Goal: Answer question/provide support: Share knowledge or assist other users

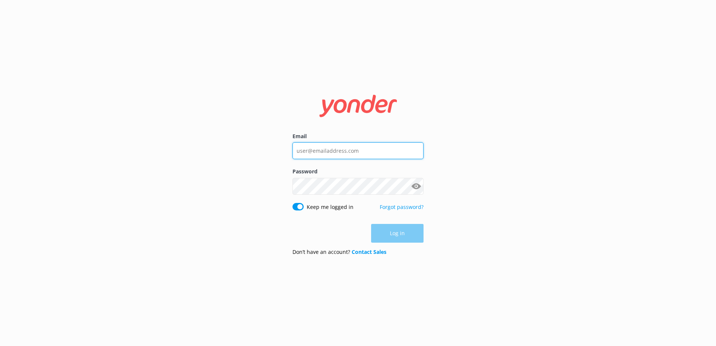
click at [323, 146] on input "Email" at bounding box center [357, 150] width 131 height 17
type input "[EMAIL_ADDRESS][DOMAIN_NAME]"
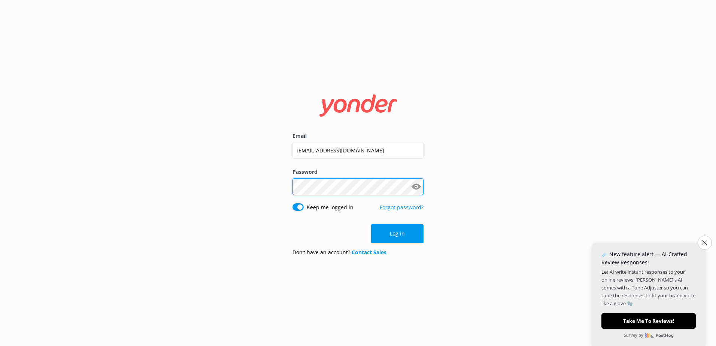
click button "Log in" at bounding box center [397, 233] width 52 height 19
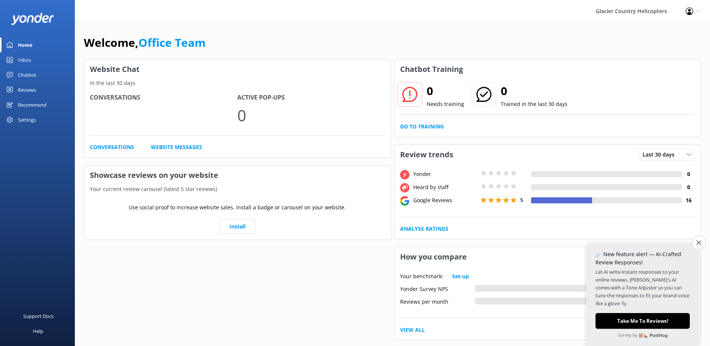
drag, startPoint x: 696, startPoint y: 240, endPoint x: 676, endPoint y: 224, distance: 26.1
click at [697, 240] on icon "Close survey" at bounding box center [699, 242] width 4 height 4
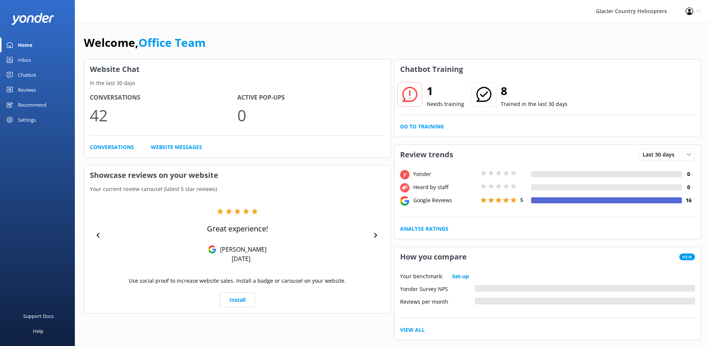
click at [425, 135] on div "1 Needs training 8 Trained in the last 30 days Go to Training" at bounding box center [548, 108] width 307 height 58
click at [427, 127] on link "Go to Training" at bounding box center [422, 126] width 44 height 8
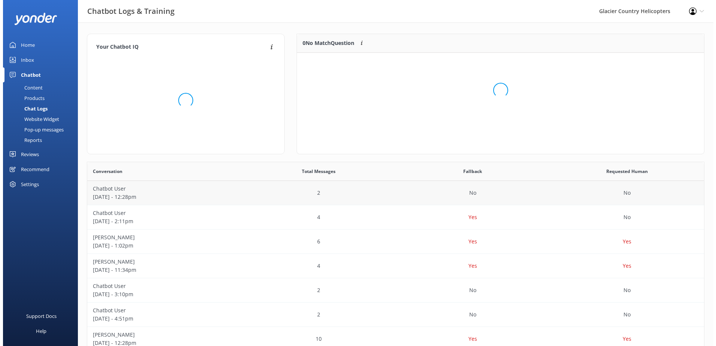
scroll to position [257, 611]
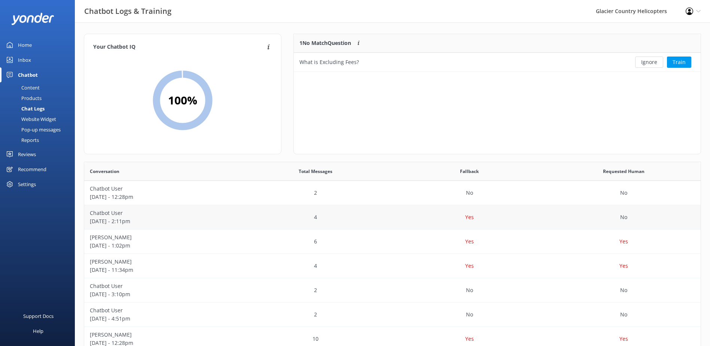
click at [191, 223] on p "[DATE] - 2:11pm" at bounding box center [161, 221] width 143 height 8
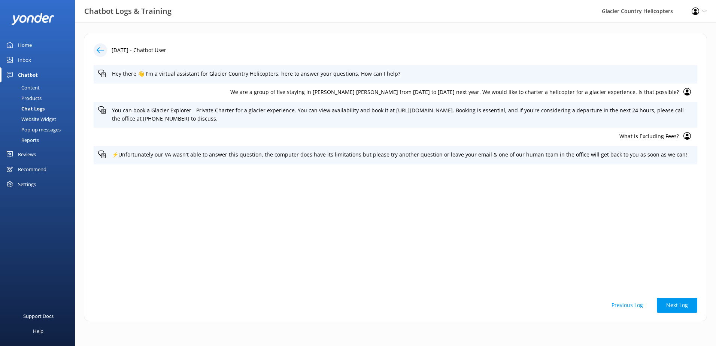
click at [101, 47] on icon at bounding box center [100, 49] width 7 height 7
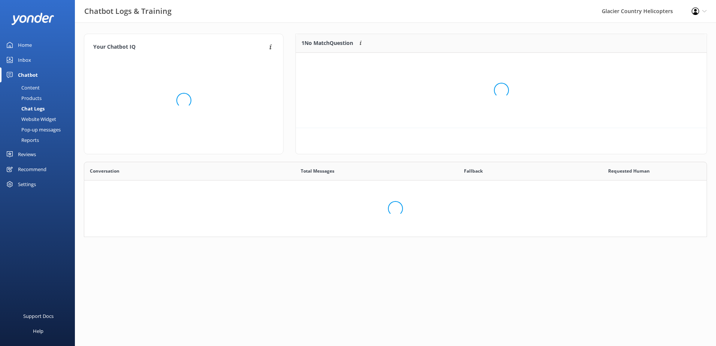
scroll to position [257, 611]
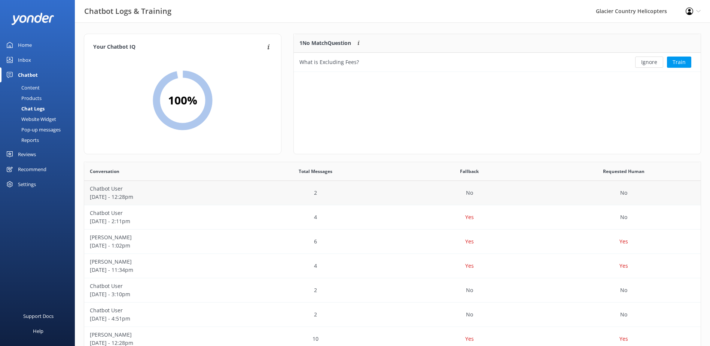
click at [188, 194] on p "[DATE] - 12:28pm" at bounding box center [161, 197] width 143 height 8
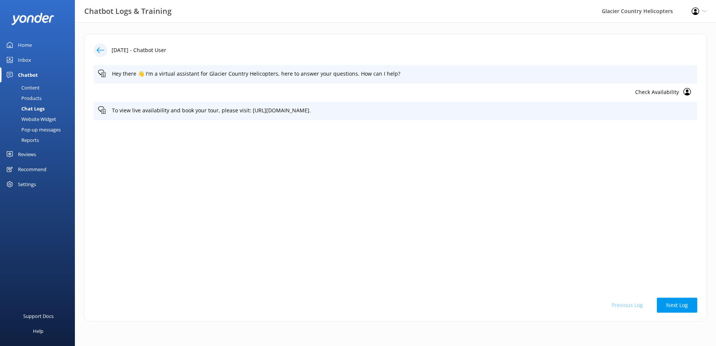
click at [101, 49] on icon at bounding box center [100, 49] width 7 height 7
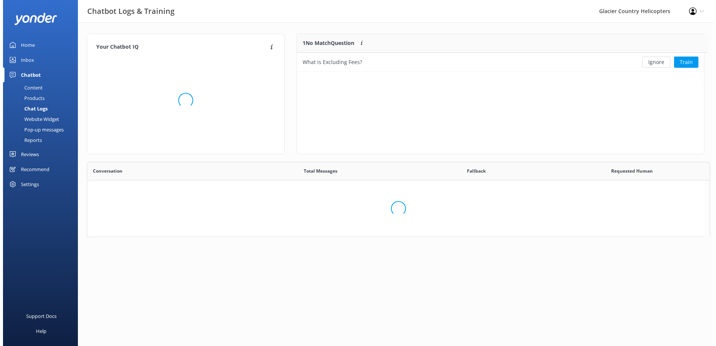
scroll to position [32, 401]
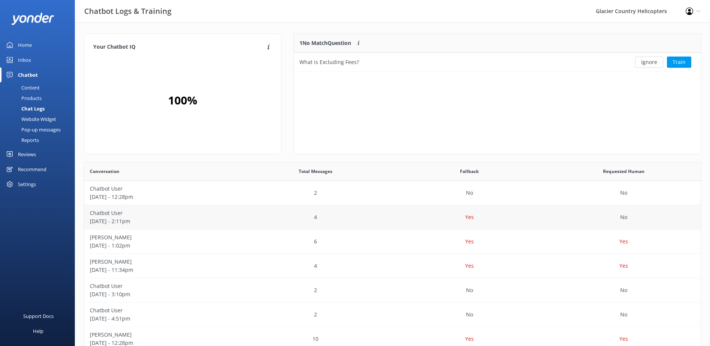
click at [193, 223] on p "[DATE] - 2:11pm" at bounding box center [161, 221] width 143 height 8
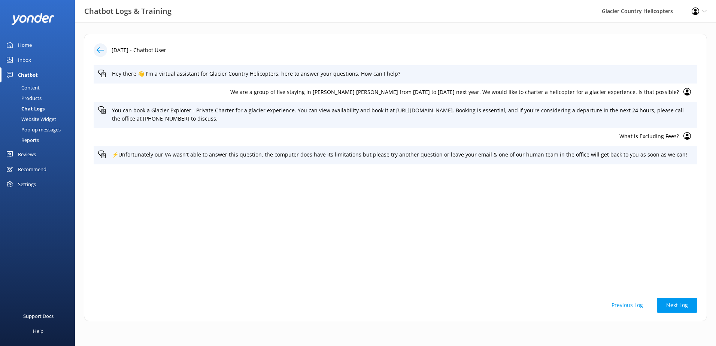
click at [94, 46] on div at bounding box center [103, 49] width 18 height 13
click at [103, 53] on icon at bounding box center [100, 49] width 7 height 7
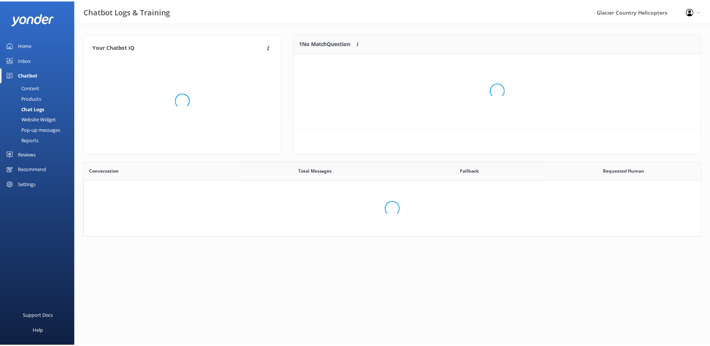
scroll to position [32, 401]
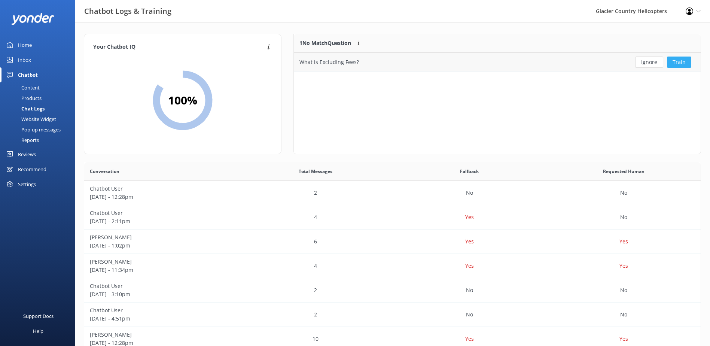
click at [684, 64] on button "Train" at bounding box center [679, 62] width 24 height 11
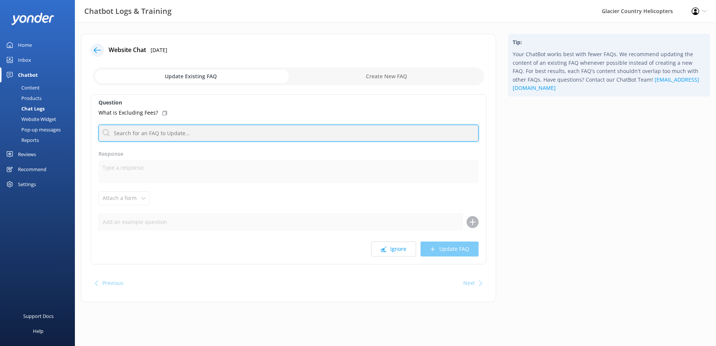
click at [163, 128] on input "text" at bounding box center [288, 133] width 380 height 17
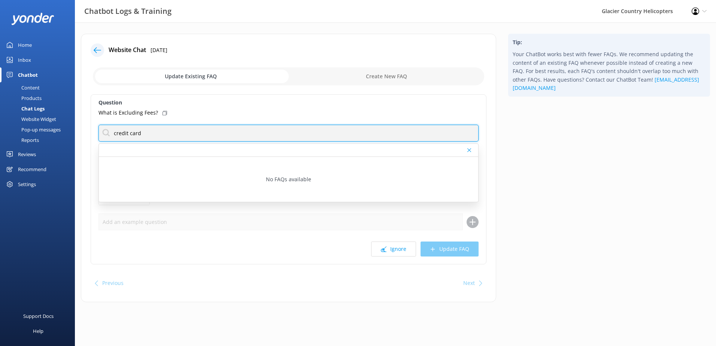
drag, startPoint x: 152, startPoint y: 136, endPoint x: 95, endPoint y: 136, distance: 56.2
click at [95, 136] on div "Question What is Excluding Fees? credit card No FAQs available Response Attach …" at bounding box center [289, 179] width 396 height 170
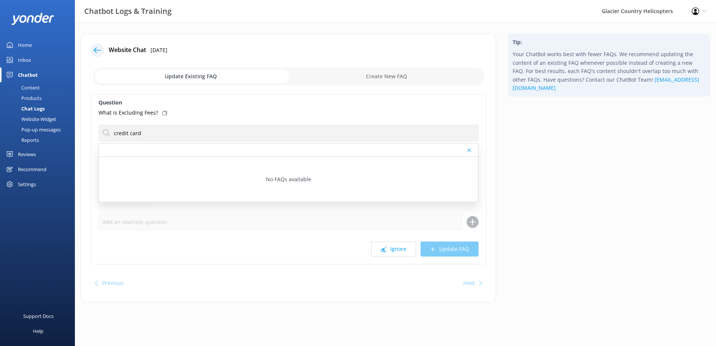
click at [164, 114] on icon at bounding box center [164, 113] width 4 height 4
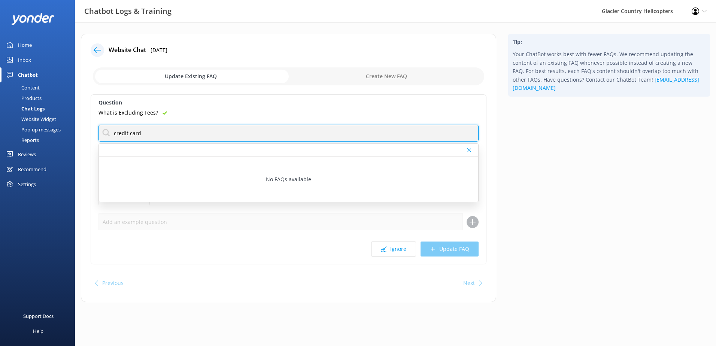
click at [155, 131] on input "credit card" at bounding box center [288, 133] width 380 height 17
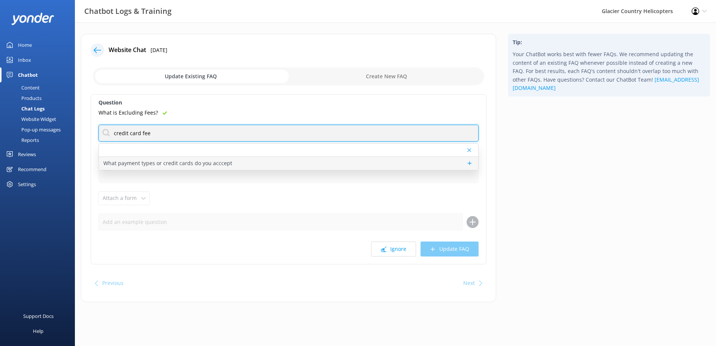
type input "credit card fee"
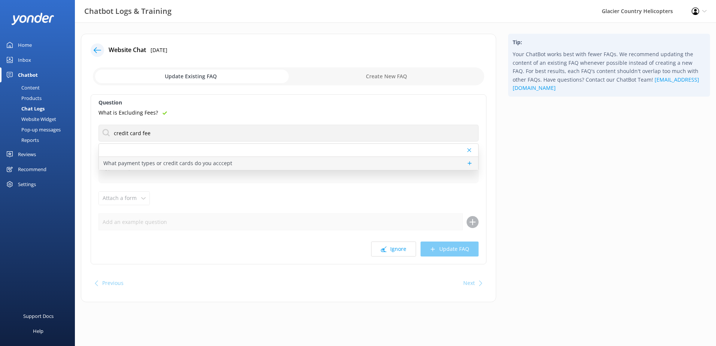
click at [216, 164] on p "What payment types or credit cards do you acccept" at bounding box center [167, 163] width 129 height 8
type textarea "We accept Cash (NZD), EFTPOS, WeChat, AliPay, Afterpay, Union Pay and most majo…"
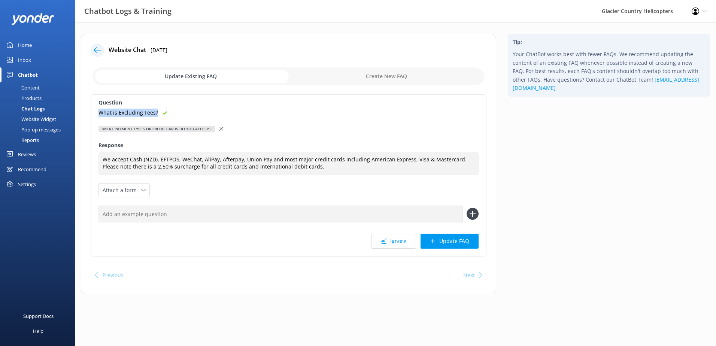
drag, startPoint x: 165, startPoint y: 113, endPoint x: 82, endPoint y: 111, distance: 83.1
click at [82, 111] on div "Website Chat [DATE] Update Existing FAQ Create New FAQ Question What is Excludi…" at bounding box center [288, 164] width 415 height 261
click at [183, 213] on input "text" at bounding box center [280, 214] width 364 height 17
paste input "What is Excluding Fees?"
type input "What is Excluding Fees?"
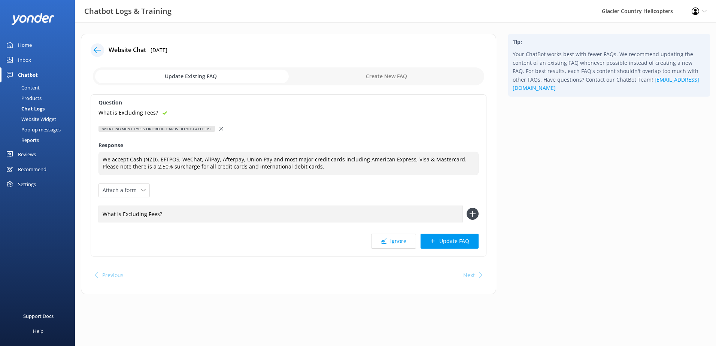
click at [475, 218] on icon at bounding box center [472, 214] width 12 height 12
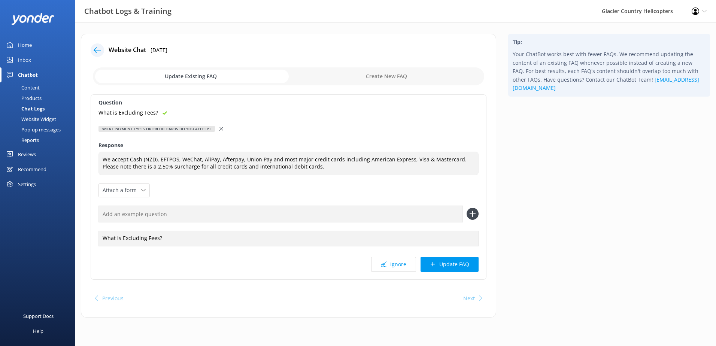
click at [189, 209] on input "text" at bounding box center [280, 214] width 364 height 17
type input "A"
type input "Is there a booking fee?"
click at [472, 217] on icon at bounding box center [472, 214] width 12 height 12
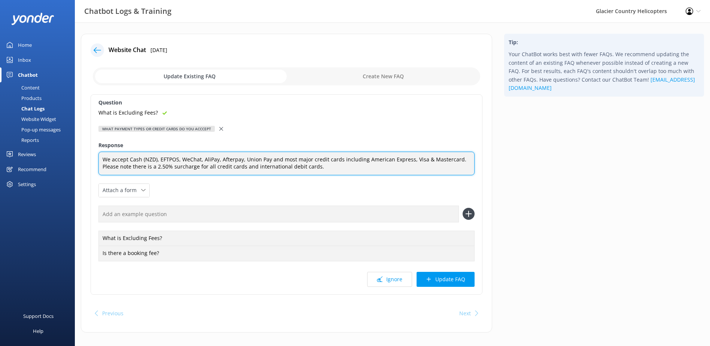
click at [142, 161] on textarea "We accept Cash (NZD), EFTPOS, WeChat, AliPay, Afterpay, Union Pay and most majo…" at bounding box center [286, 164] width 376 height 24
drag, startPoint x: 113, startPoint y: 158, endPoint x: 101, endPoint y: 160, distance: 11.5
click at [101, 160] on textarea "We accept Cash (NZD), EFTPOS, WeChat, AliPay, Afterpay, Union Pay and most majo…" at bounding box center [286, 164] width 376 height 24
click at [102, 159] on textarea "In store we accept Cash (NZD), EFTPOS, WeChat, AliPay, Afterpay, Union Pay and …" at bounding box center [286, 164] width 376 height 24
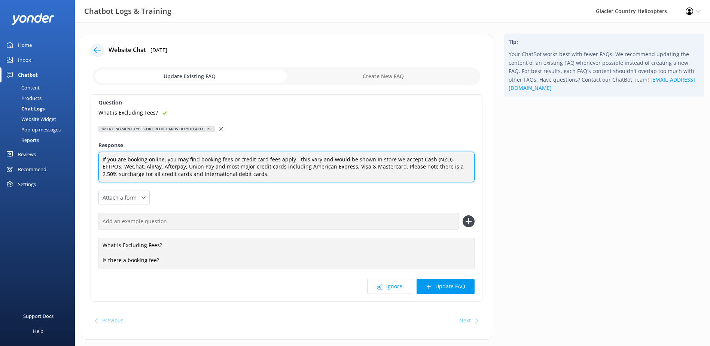
drag, startPoint x: 366, startPoint y: 159, endPoint x: 396, endPoint y: 144, distance: 34.0
click at [366, 159] on textarea "If you are booking online, you may find booking fees or credit card fees apply …" at bounding box center [286, 167] width 376 height 31
drag, startPoint x: 259, startPoint y: 174, endPoint x: 316, endPoint y: 161, distance: 58.0
click at [259, 174] on textarea "If you are booking online, you may find booking fees or credit card fees apply …" at bounding box center [286, 167] width 376 height 31
type textarea "If you are booking online, you may find booking fees or credit card fees apply …"
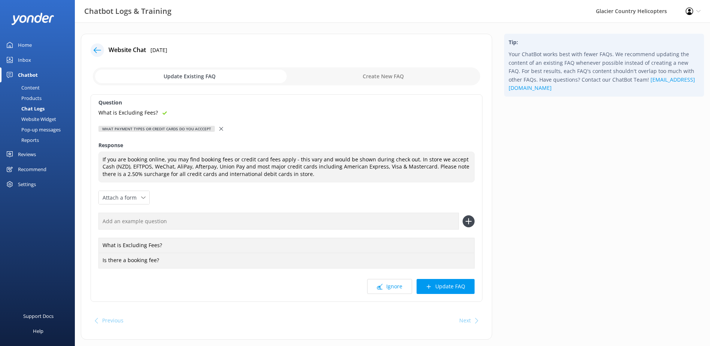
click at [190, 222] on input "text" at bounding box center [278, 221] width 360 height 17
type input "Do you charge credit card fees?"
click at [468, 222] on icon at bounding box center [469, 221] width 12 height 12
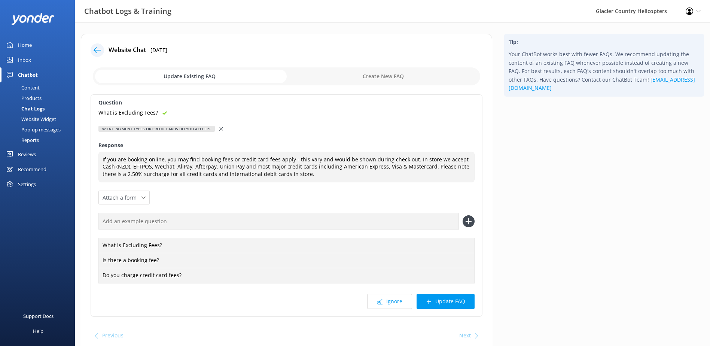
click at [147, 225] on input "text" at bounding box center [278, 221] width 360 height 17
type input "D"
drag, startPoint x: 169, startPoint y: 220, endPoint x: 162, endPoint y: 221, distance: 7.1
click at [162, 221] on input "Will my debit card pay a fee?" at bounding box center [278, 221] width 360 height 17
type input "Will there be an extra charge for my debit card?"
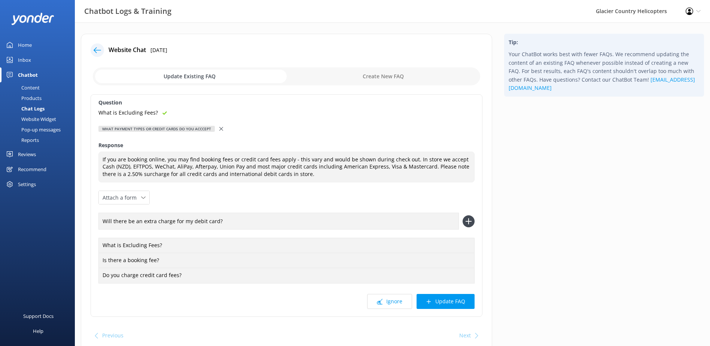
click at [466, 222] on icon at bounding box center [469, 221] width 12 height 12
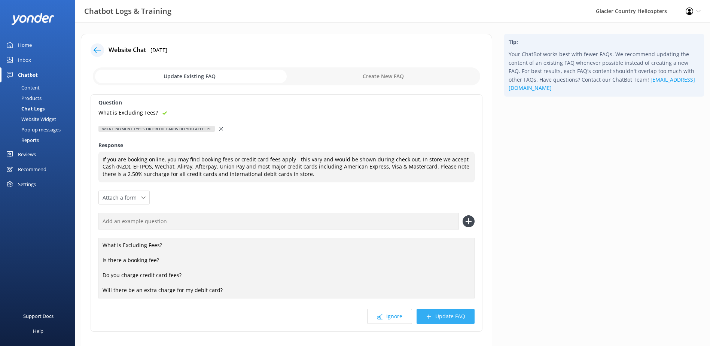
click at [440, 321] on button "Update FAQ" at bounding box center [446, 316] width 58 height 15
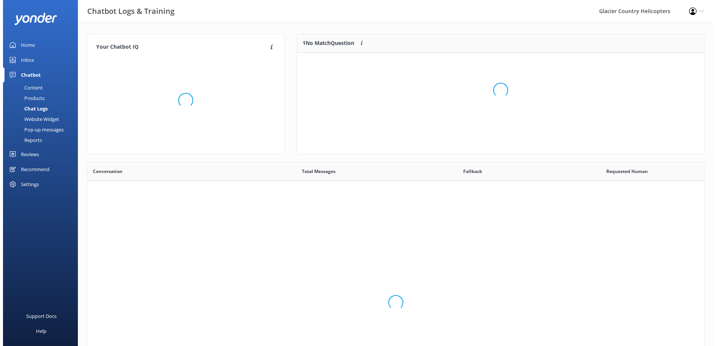
scroll to position [257, 611]
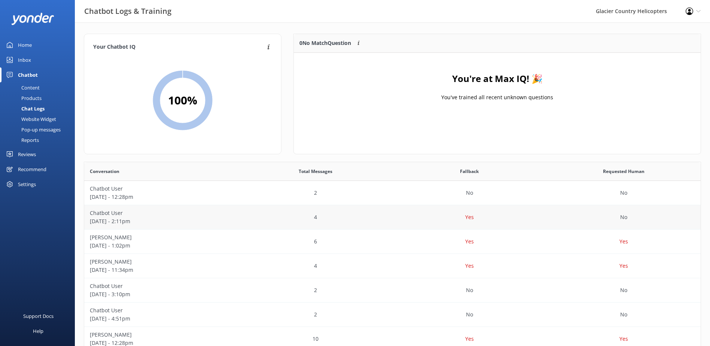
click at [267, 210] on div "4" at bounding box center [315, 217] width 154 height 24
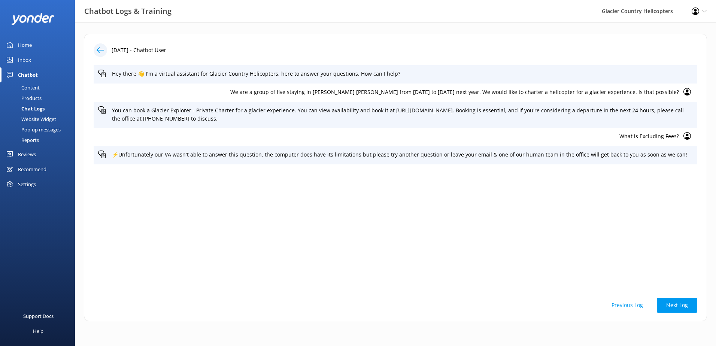
click at [686, 136] on icon at bounding box center [686, 135] width 7 height 7
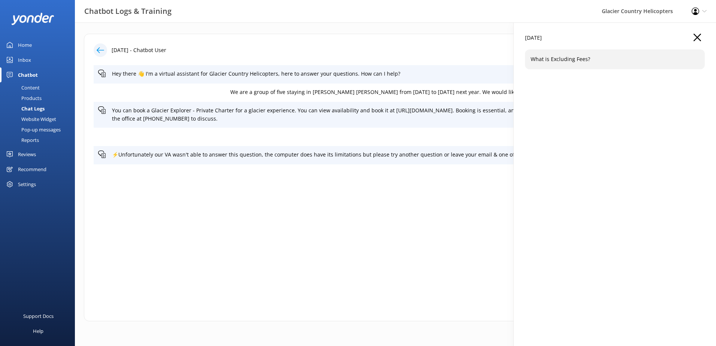
click at [559, 65] on div "What is Excluding Fees?" at bounding box center [615, 58] width 180 height 19
click at [695, 36] on icon "button" at bounding box center [696, 37] width 7 height 7
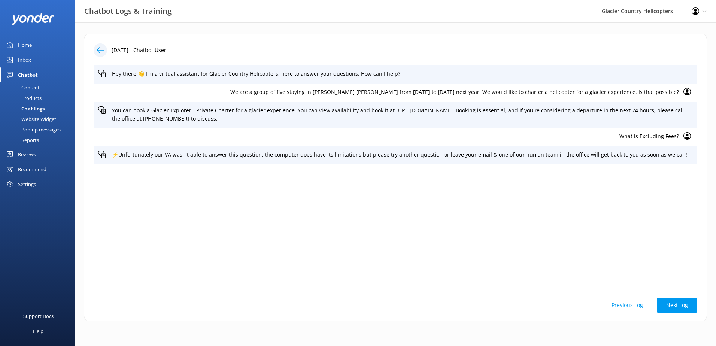
click at [104, 51] on div at bounding box center [100, 49] width 13 height 13
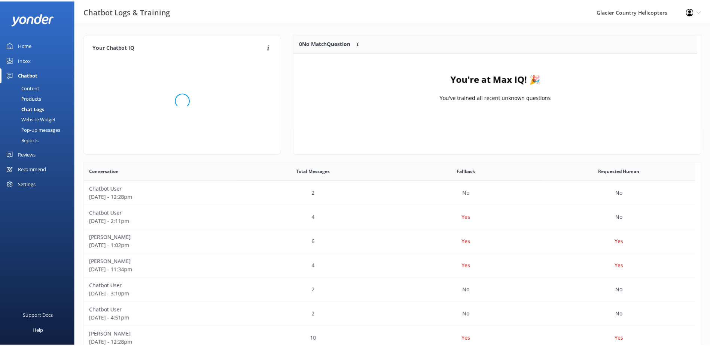
scroll to position [88, 401]
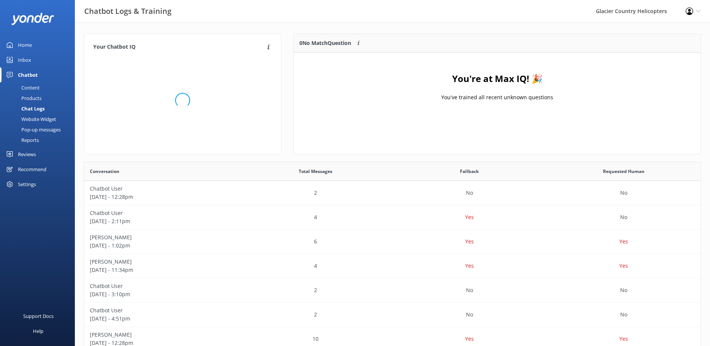
click at [35, 88] on div "Content" at bounding box center [21, 87] width 35 height 10
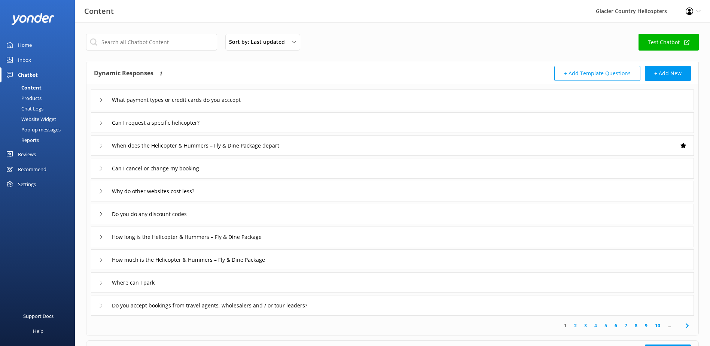
click at [96, 98] on div "What payment types or credit cards do you acccept" at bounding box center [392, 99] width 603 height 21
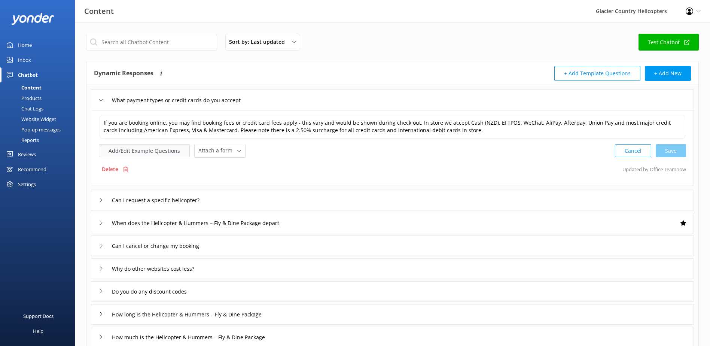
click at [158, 154] on button "Add/Edit Example Questions" at bounding box center [144, 150] width 91 height 13
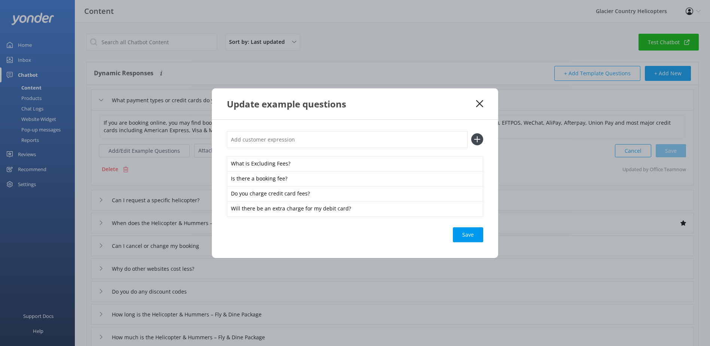
click at [480, 102] on icon at bounding box center [479, 103] width 7 height 7
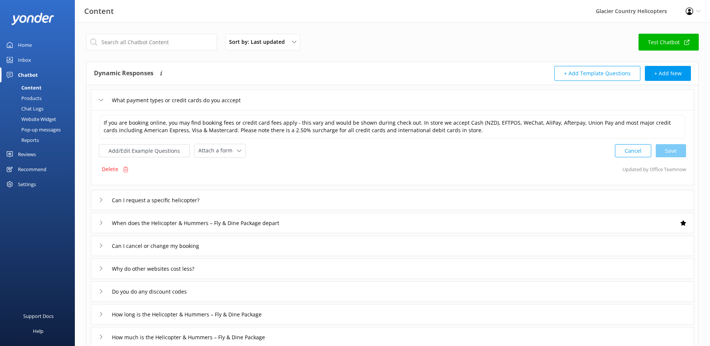
click at [277, 109] on div "What payment types or credit cards do you acccept" at bounding box center [392, 99] width 603 height 21
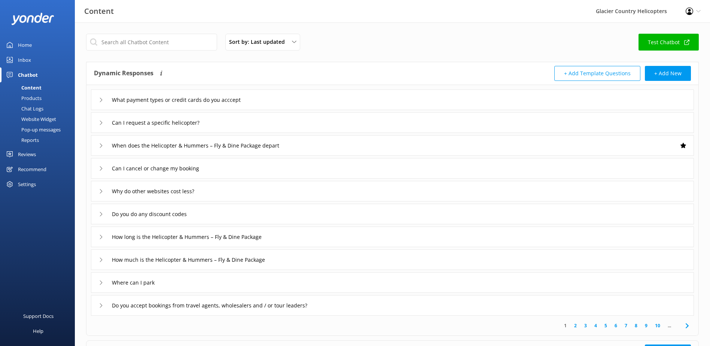
click at [106, 100] on div "What payment types or credit cards do you acccept" at bounding box center [177, 100] width 156 height 12
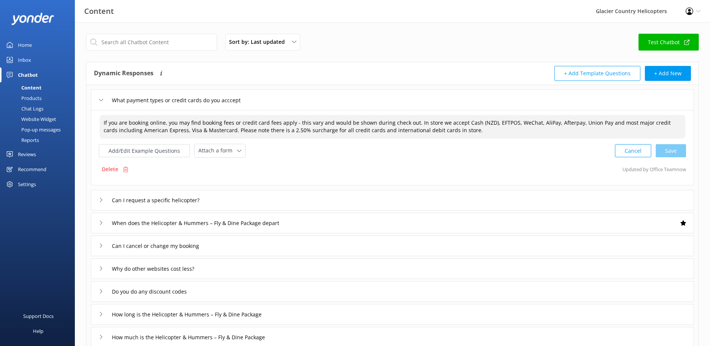
drag, startPoint x: 301, startPoint y: 122, endPoint x: 349, endPoint y: 108, distance: 49.2
click at [304, 121] on textarea "If you are booking online, you may find booking fees or credit card fees apply …" at bounding box center [393, 127] width 586 height 24
click at [669, 152] on div "Cancel Save" at bounding box center [650, 151] width 71 height 14
click at [671, 150] on div "Cancel Save" at bounding box center [650, 150] width 71 height 14
type textarea "If you are booking online, you may find booking fees or credit card fees apply …"
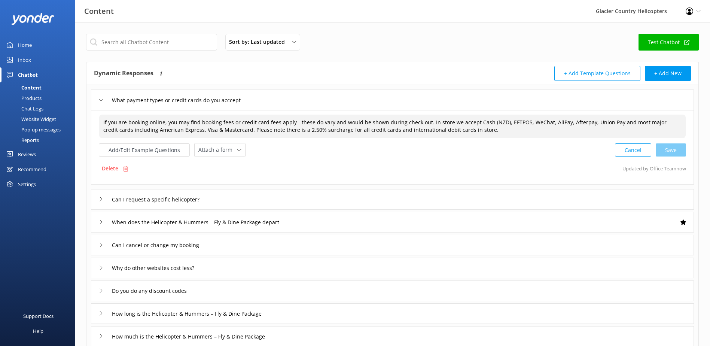
drag, startPoint x: 98, startPoint y: 100, endPoint x: 101, endPoint y: 106, distance: 6.7
click at [99, 100] on div "What payment types or credit cards do you acccept" at bounding box center [392, 99] width 603 height 21
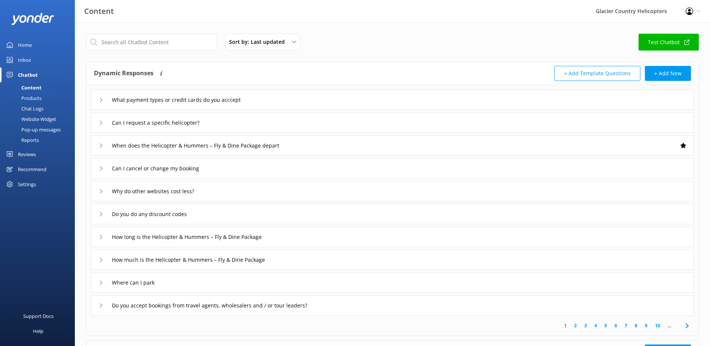
click at [103, 104] on div "What payment types or credit cards do you acccept" at bounding box center [177, 100] width 156 height 12
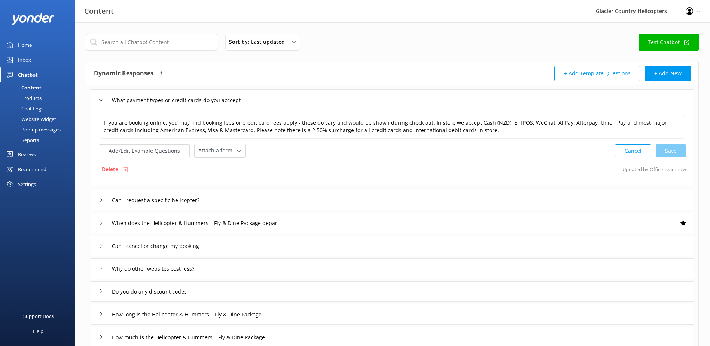
click at [102, 103] on div "What payment types or credit cards do you acccept" at bounding box center [177, 100] width 156 height 12
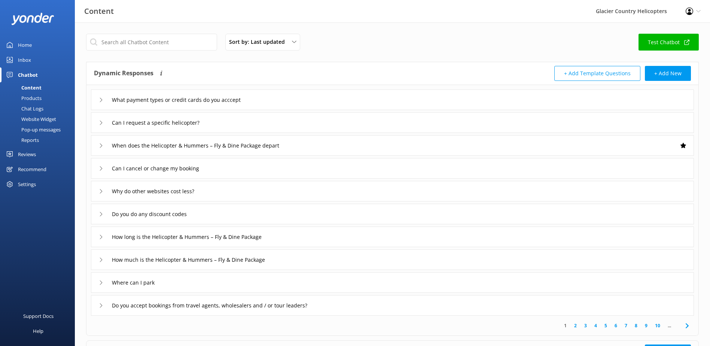
click at [102, 103] on div "What payment types or credit cards do you acccept" at bounding box center [177, 100] width 156 height 12
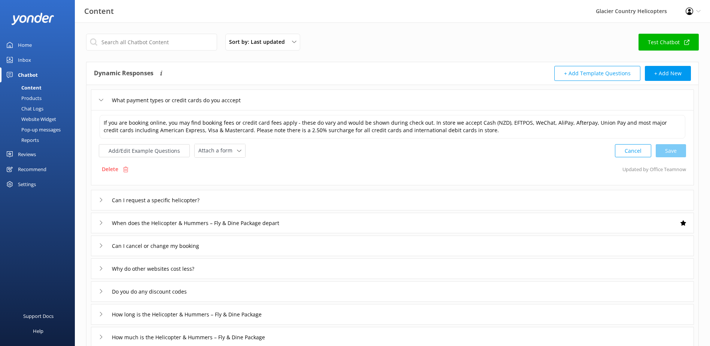
click at [102, 103] on div "What payment types or credit cards do you acccept" at bounding box center [177, 100] width 156 height 12
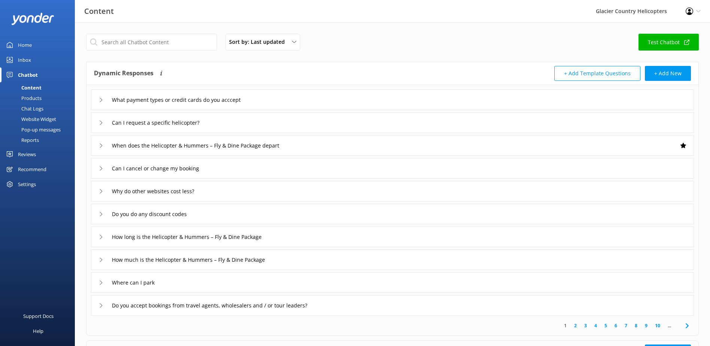
click at [100, 122] on icon at bounding box center [101, 123] width 4 height 4
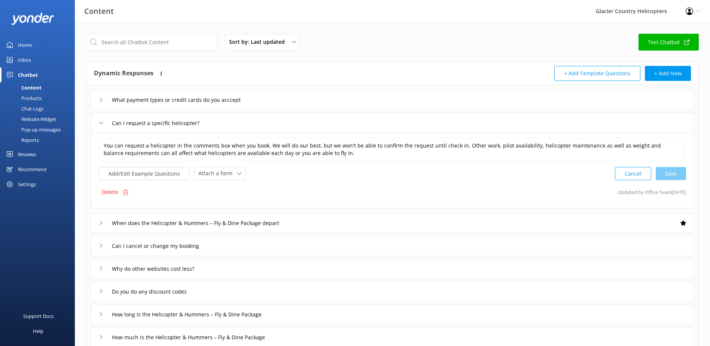
click at [100, 122] on icon at bounding box center [101, 123] width 4 height 4
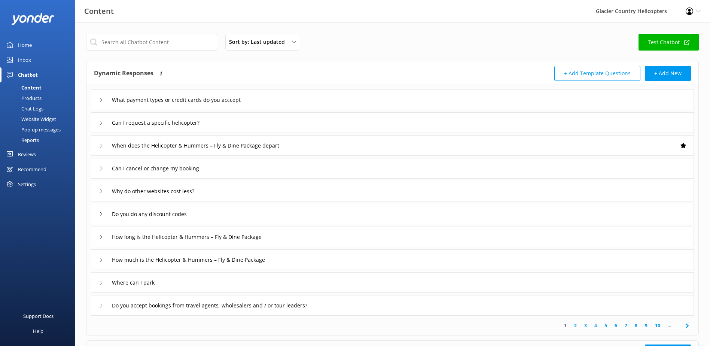
click at [100, 122] on icon at bounding box center [101, 123] width 4 height 4
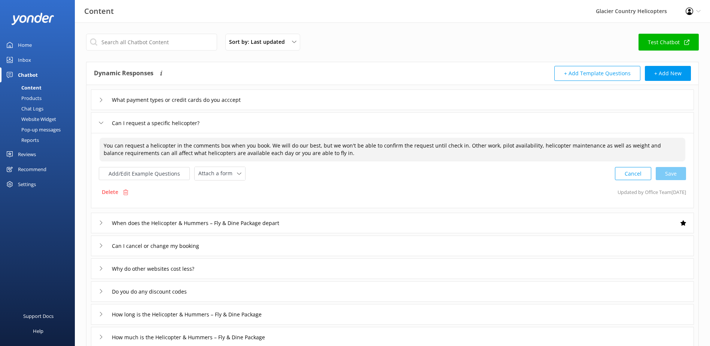
click at [590, 146] on textarea "You can request a helicopter in the comments box when you book. We will do our …" at bounding box center [393, 150] width 586 height 24
click at [673, 177] on div "Cancel Save" at bounding box center [650, 174] width 71 height 14
type textarea "You can request a helicopter in the comments box when you book. We will do our …"
click at [27, 42] on div "Home" at bounding box center [25, 44] width 14 height 15
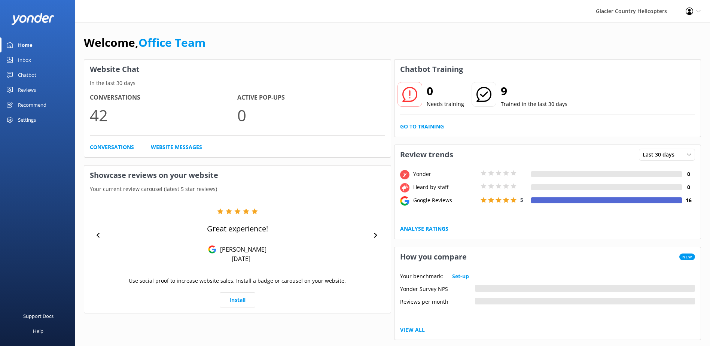
click at [429, 127] on link "Go to Training" at bounding box center [422, 126] width 44 height 8
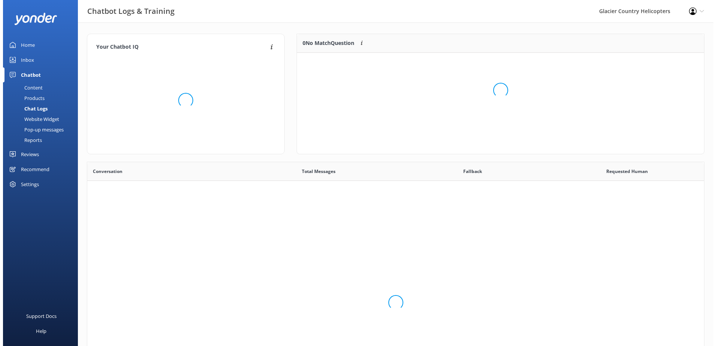
scroll to position [257, 611]
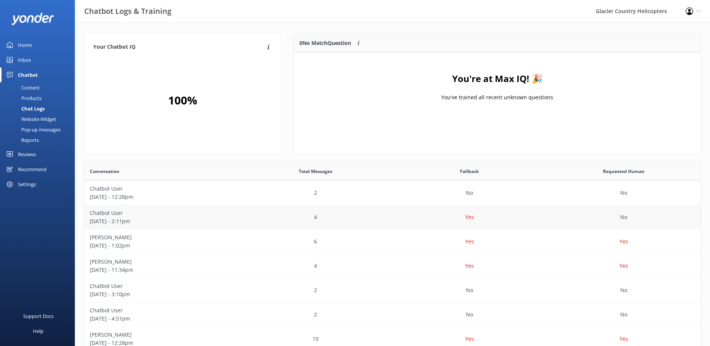
click at [148, 214] on p "Chatbot User" at bounding box center [161, 213] width 143 height 8
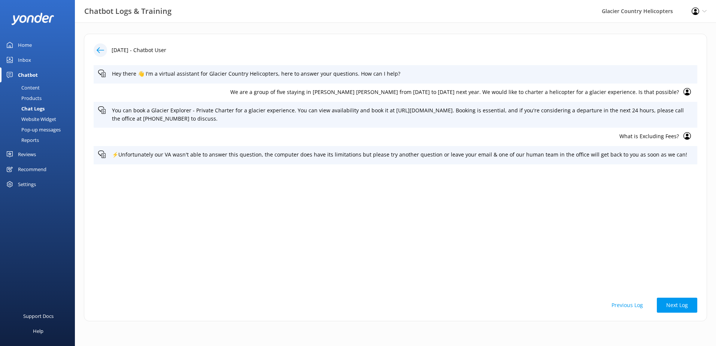
click at [102, 46] on icon at bounding box center [100, 49] width 7 height 7
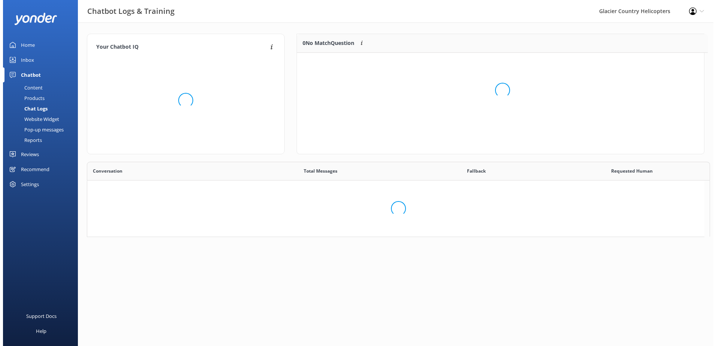
scroll to position [88, 401]
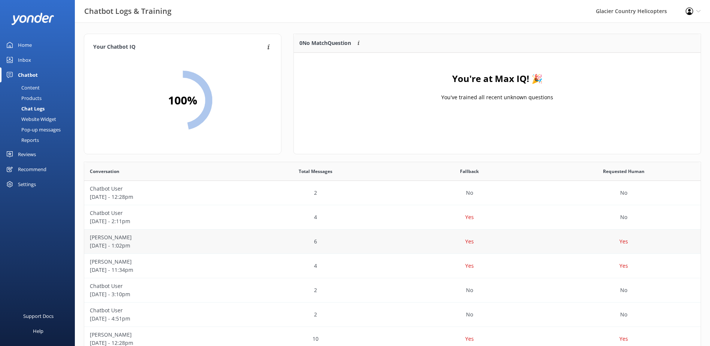
click at [122, 243] on p "[DATE] - 1:02pm" at bounding box center [161, 245] width 143 height 8
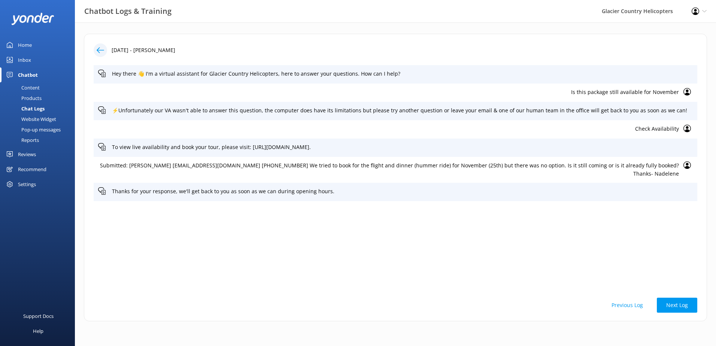
click at [101, 53] on icon at bounding box center [100, 49] width 7 height 7
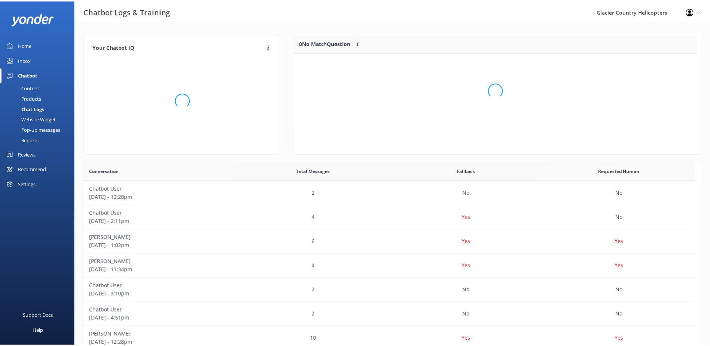
scroll to position [88, 401]
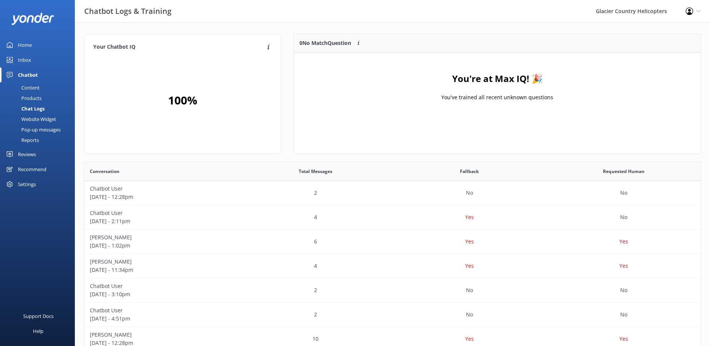
click at [33, 42] on link "Home" at bounding box center [37, 44] width 75 height 15
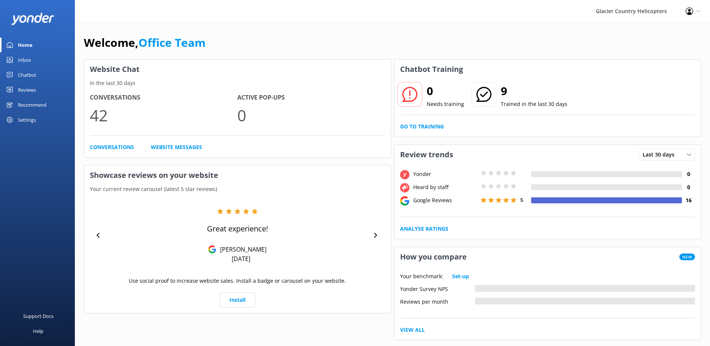
click at [29, 48] on div "Home" at bounding box center [25, 44] width 15 height 15
click at [33, 74] on div "Chatbot" at bounding box center [27, 74] width 18 height 15
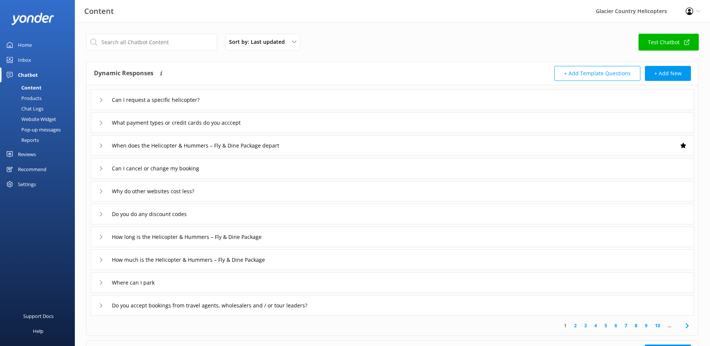
click at [29, 110] on div "Chat Logs" at bounding box center [23, 108] width 39 height 10
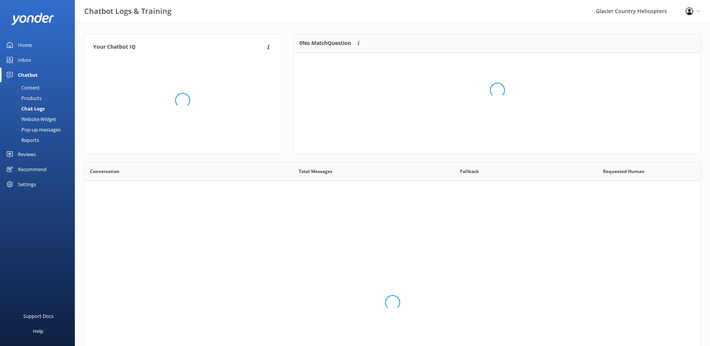
scroll to position [257, 611]
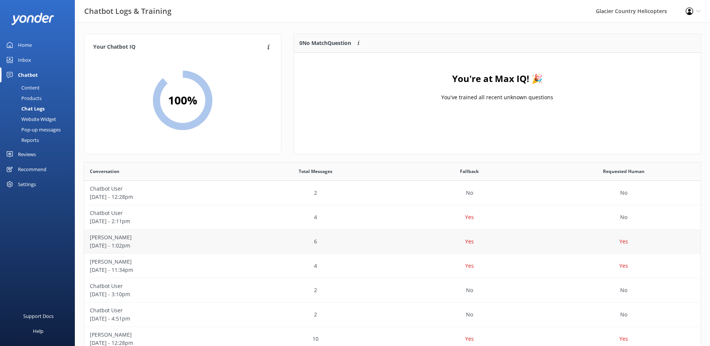
click at [131, 246] on p "[DATE] - 1:02pm" at bounding box center [161, 245] width 143 height 8
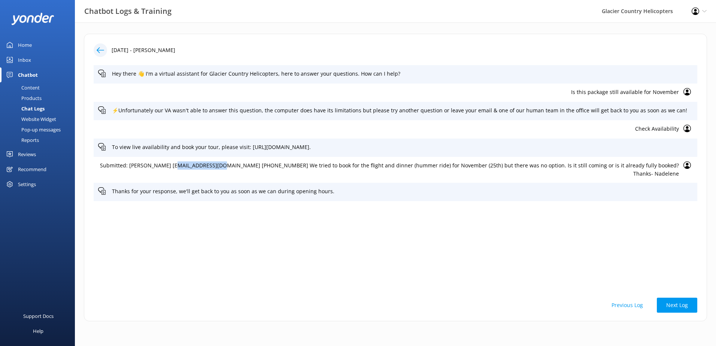
drag, startPoint x: 226, startPoint y: 164, endPoint x: 186, endPoint y: 171, distance: 39.8
click at [186, 171] on div "Submitted: [PERSON_NAME] [EMAIL_ADDRESS][DOMAIN_NAME] [PHONE_NUMBER] We tried t…" at bounding box center [395, 170] width 603 height 26
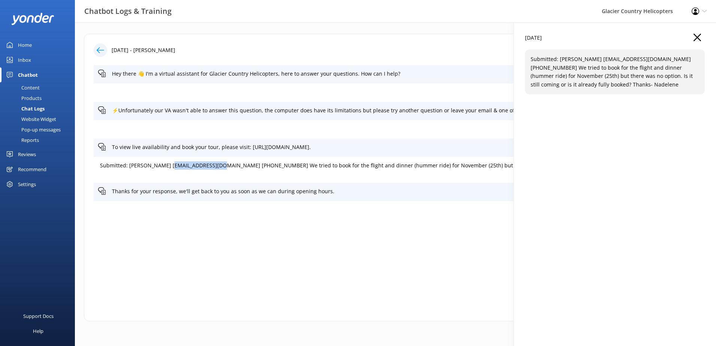
click at [28, 48] on div "Home" at bounding box center [25, 44] width 14 height 15
